Goal: Task Accomplishment & Management: Manage account settings

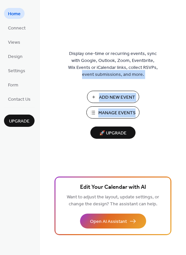
drag, startPoint x: 185, startPoint y: 69, endPoint x: 189, endPoint y: 132, distance: 63.1
click at [185, 132] on html "Home Connect Views Design Settings Form Contact Us Upgrade Home Upgrade Display…" at bounding box center [93, 127] width 186 height 255
click at [169, 100] on div "Display one-time or recurring events, sync with Google, Outlook, Zoom, Eventbri…" at bounding box center [113, 139] width 146 height 234
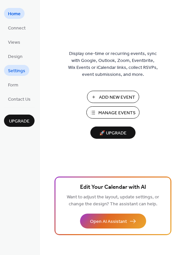
click at [18, 71] on span "Settings" at bounding box center [16, 71] width 17 height 7
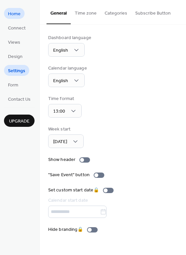
click at [16, 14] on span "Home" at bounding box center [14, 14] width 13 height 7
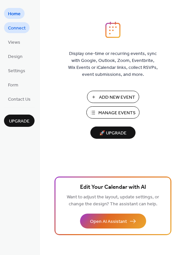
click at [12, 27] on span "Connect" at bounding box center [17, 28] width 18 height 7
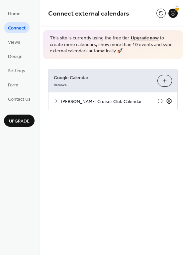
click at [170, 101] on icon at bounding box center [169, 101] width 6 height 6
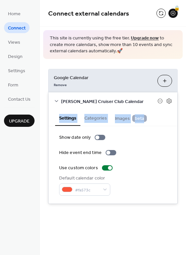
drag, startPoint x: 185, startPoint y: 92, endPoint x: 187, endPoint y: 123, distance: 30.3
click at [185, 123] on html "Home Connect Views Design Settings Form Contact Us Upgrade Connect Upgrade Conn…" at bounding box center [93, 127] width 186 height 255
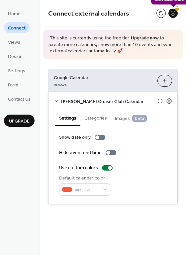
click at [173, 13] on div "🔒" at bounding box center [172, 13] width 9 height 9
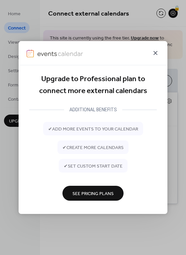
click at [153, 54] on icon at bounding box center [155, 53] width 4 height 4
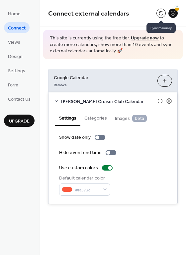
click at [161, 12] on button at bounding box center [160, 13] width 9 height 9
